Goal: Navigation & Orientation: Find specific page/section

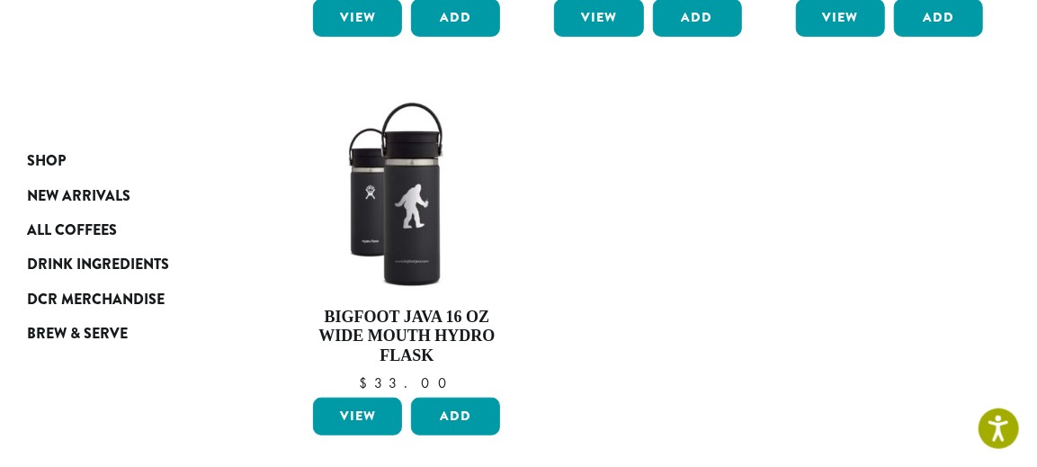
scroll to position [626, 0]
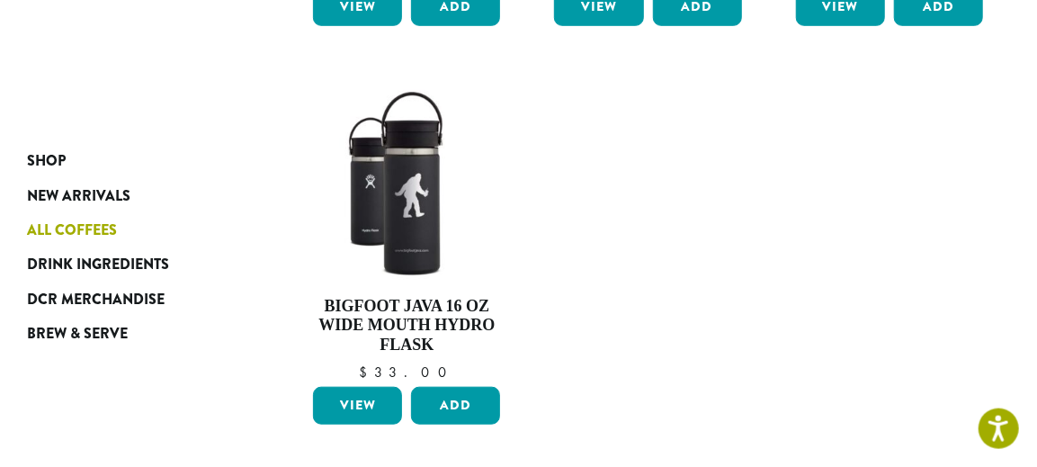
click at [76, 229] on span "All Coffees" at bounding box center [72, 230] width 90 height 22
click at [84, 192] on span "New Arrivals" at bounding box center [78, 196] width 103 height 22
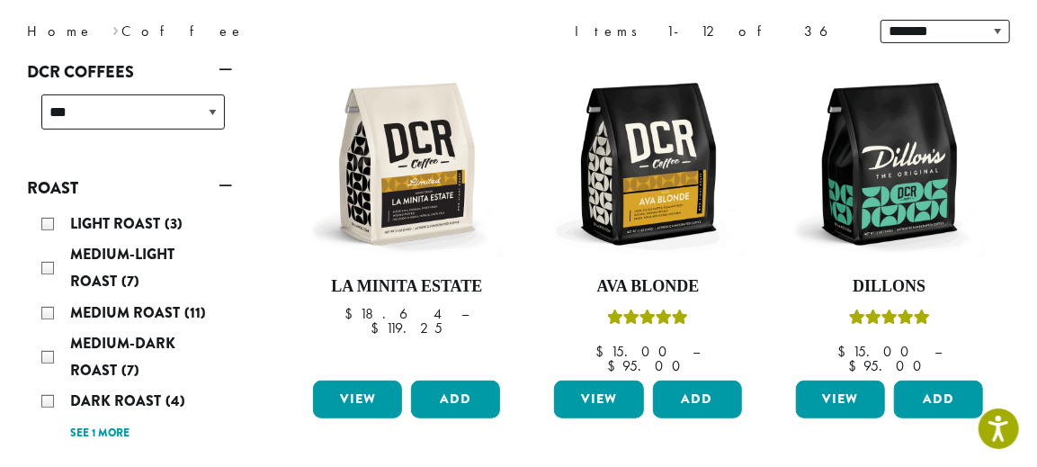
scroll to position [248, 0]
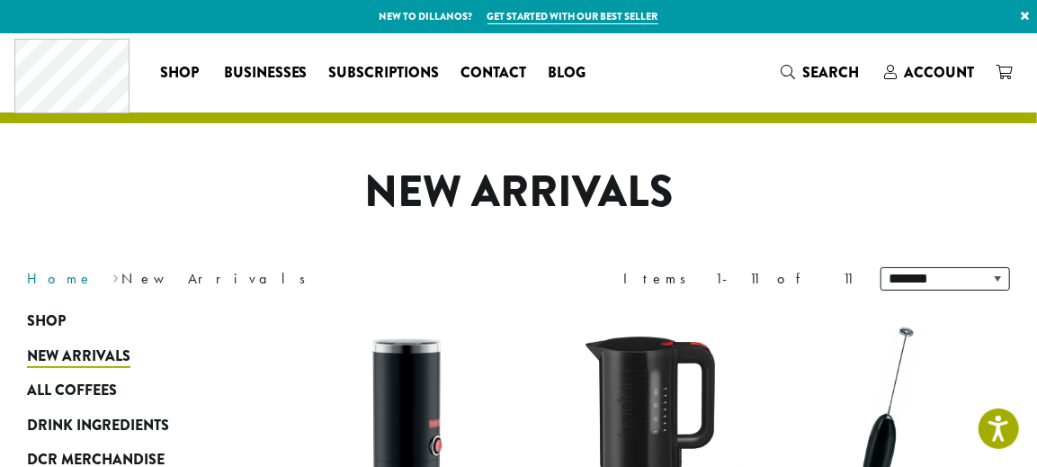
click at [55, 281] on link "Home" at bounding box center [60, 278] width 67 height 19
click at [138, 215] on h1 "New Arrivals" at bounding box center [518, 192] width 1010 height 52
click at [284, 79] on span "Businesses" at bounding box center [266, 73] width 84 height 22
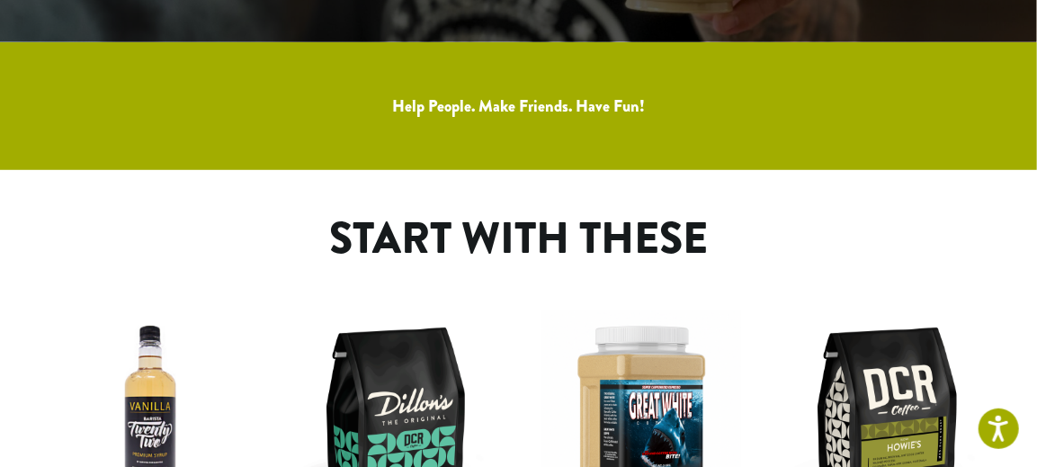
scroll to position [394, 0]
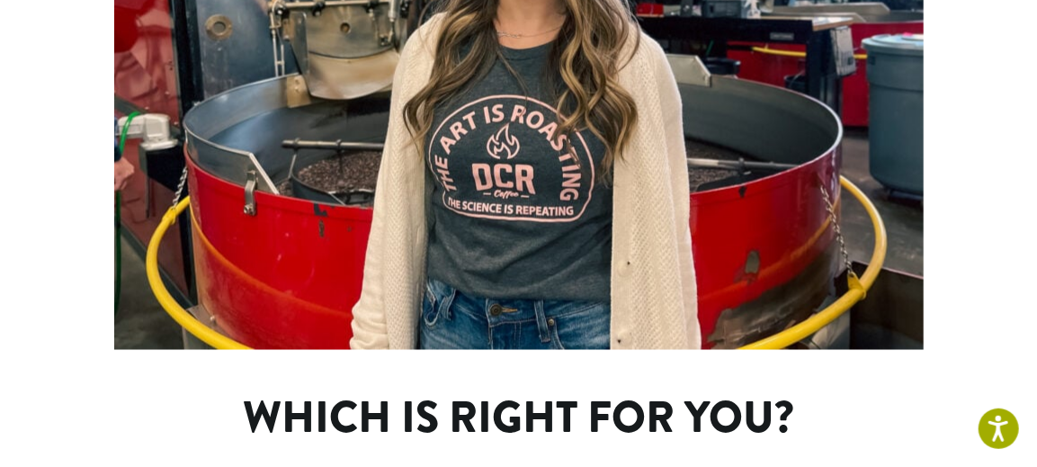
scroll to position [1161, 0]
